Goal: Find specific page/section: Find specific page/section

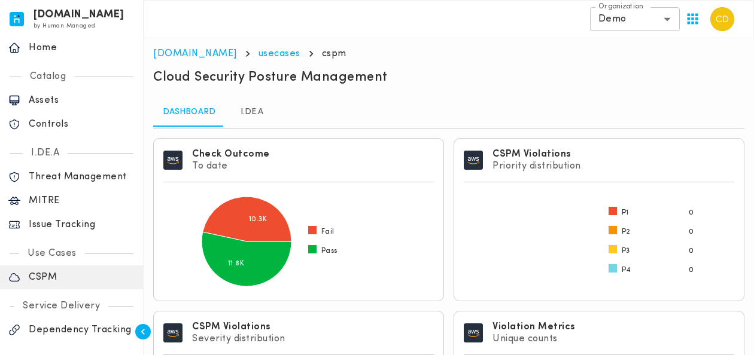
click at [311, 136] on div "Section ID: Check Outcome To date Fail Pass 10.3K 11.8K" at bounding box center [298, 219] width 300 height 173
